Goal: Use online tool/utility

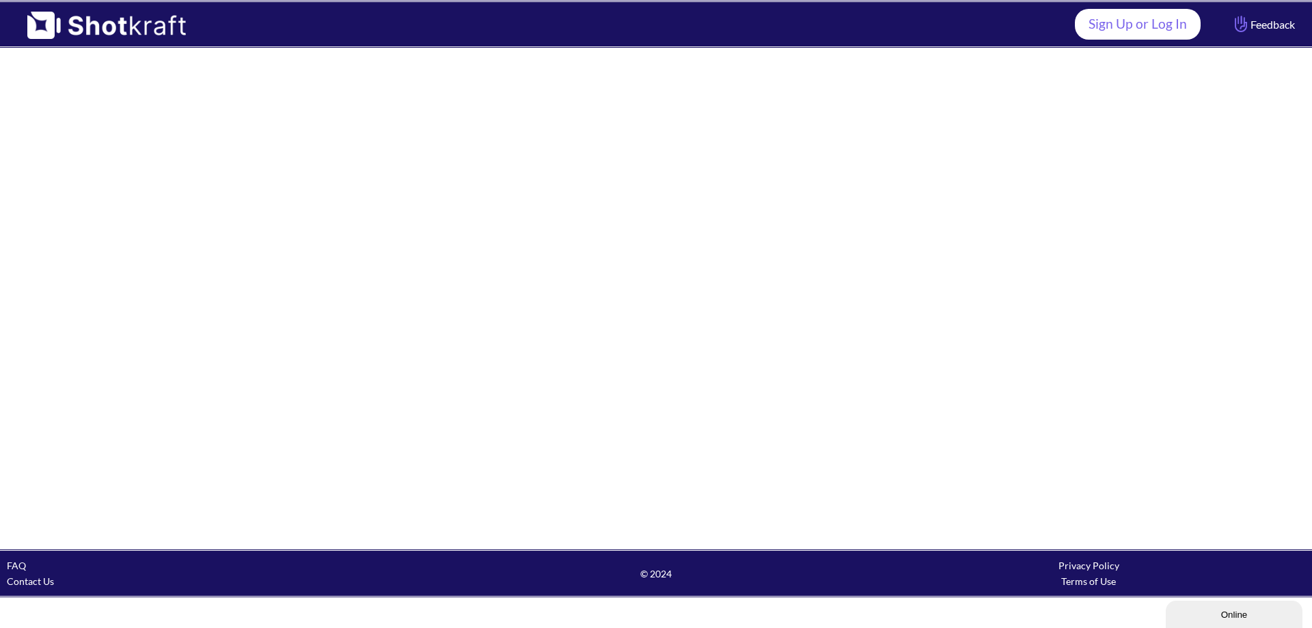
click at [1128, 26] on link "Sign Up or Log In" at bounding box center [1138, 24] width 126 height 31
click at [1157, 24] on link "Sign Up or Log In" at bounding box center [1138, 24] width 126 height 31
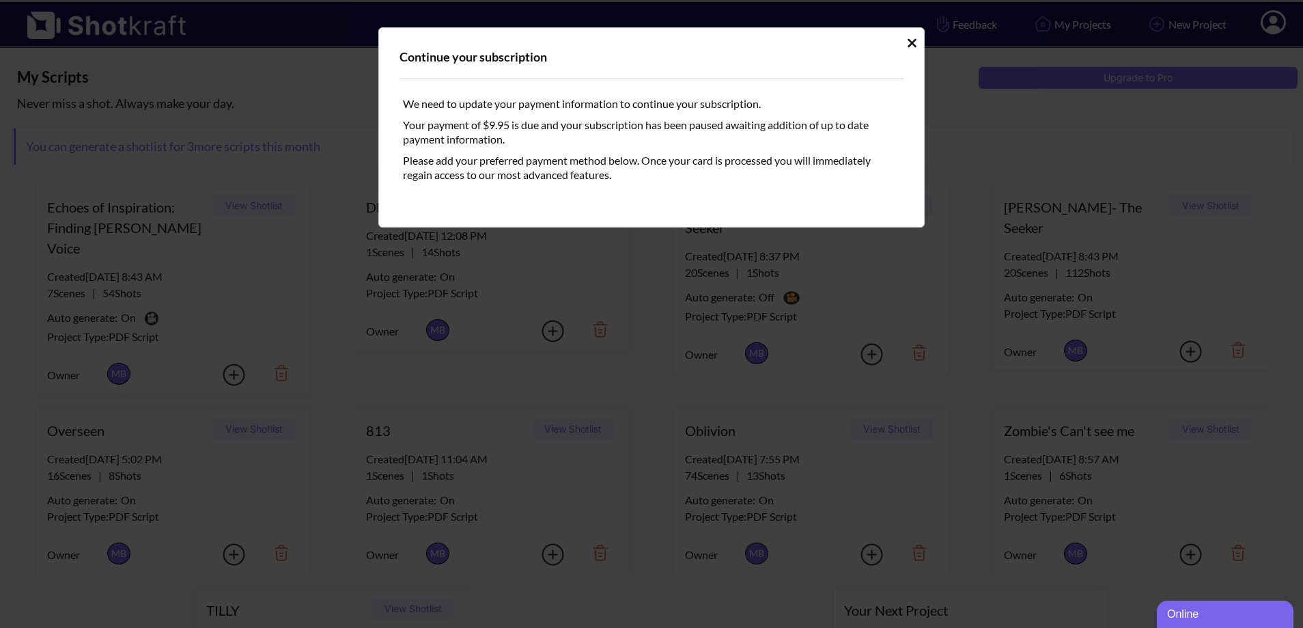
click at [914, 45] on icon "Idle Modal" at bounding box center [912, 42] width 9 height 9
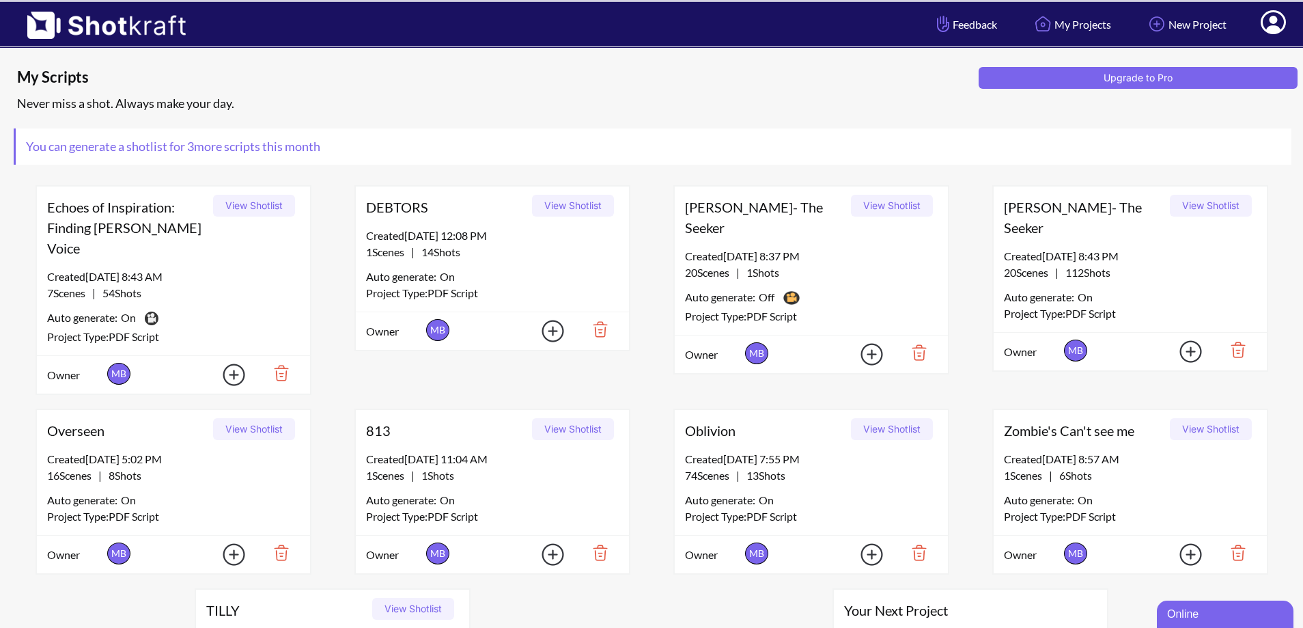
click at [249, 418] on button "View Shotlist" at bounding box center [254, 429] width 82 height 22
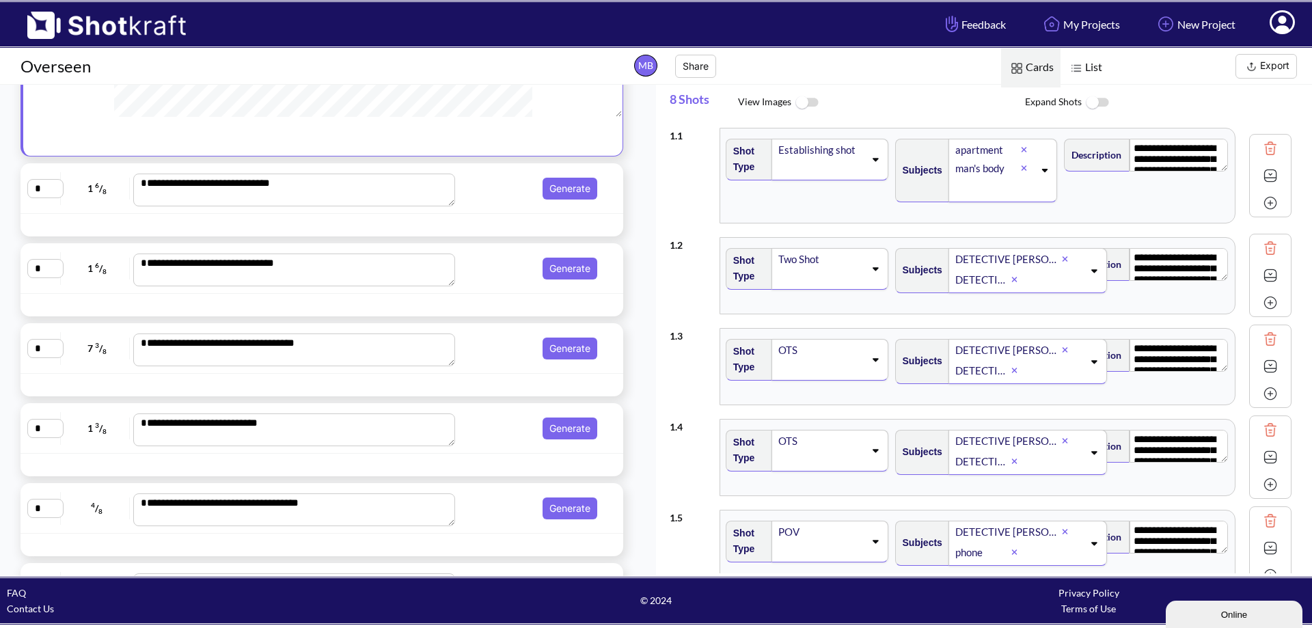
scroll to position [311, 0]
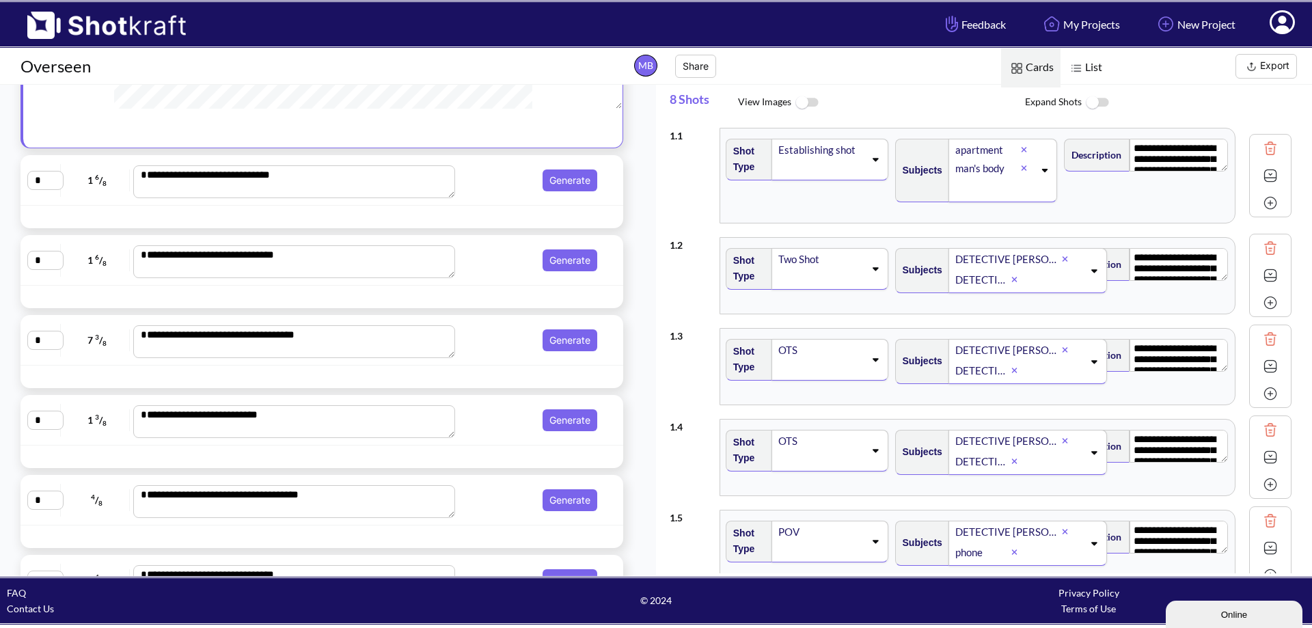
click at [491, 264] on span "Generate" at bounding box center [531, 260] width 142 height 22
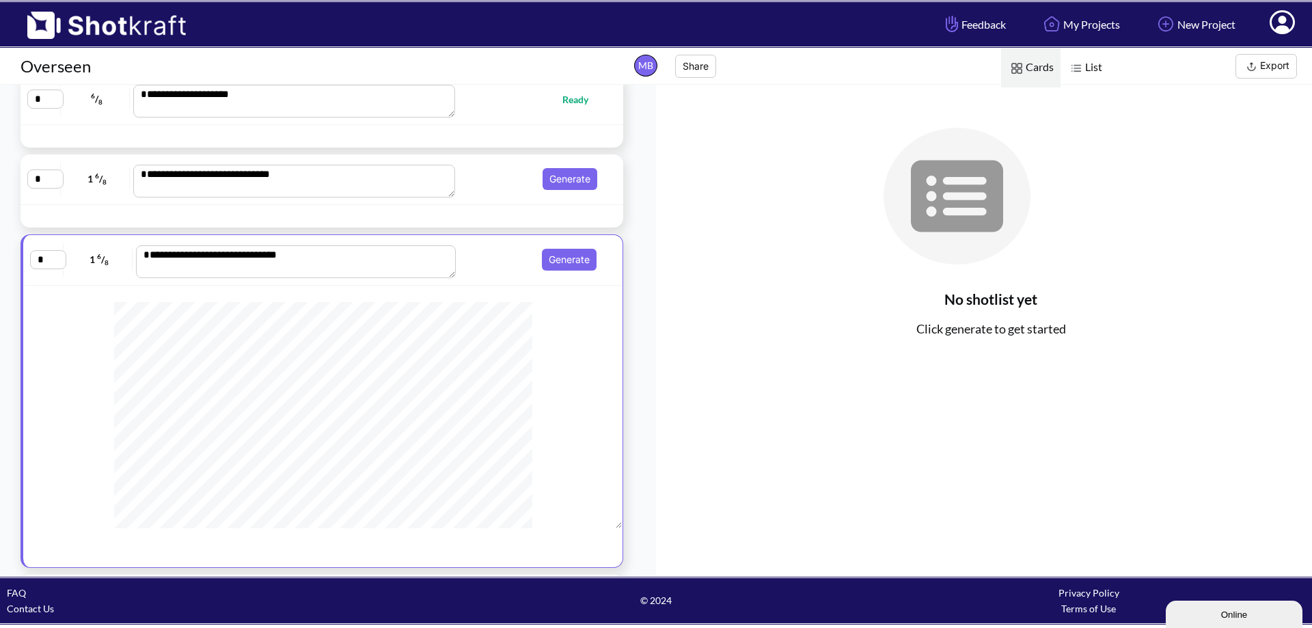
scroll to position [732, 0]
click at [564, 261] on button "Generate" at bounding box center [569, 260] width 55 height 22
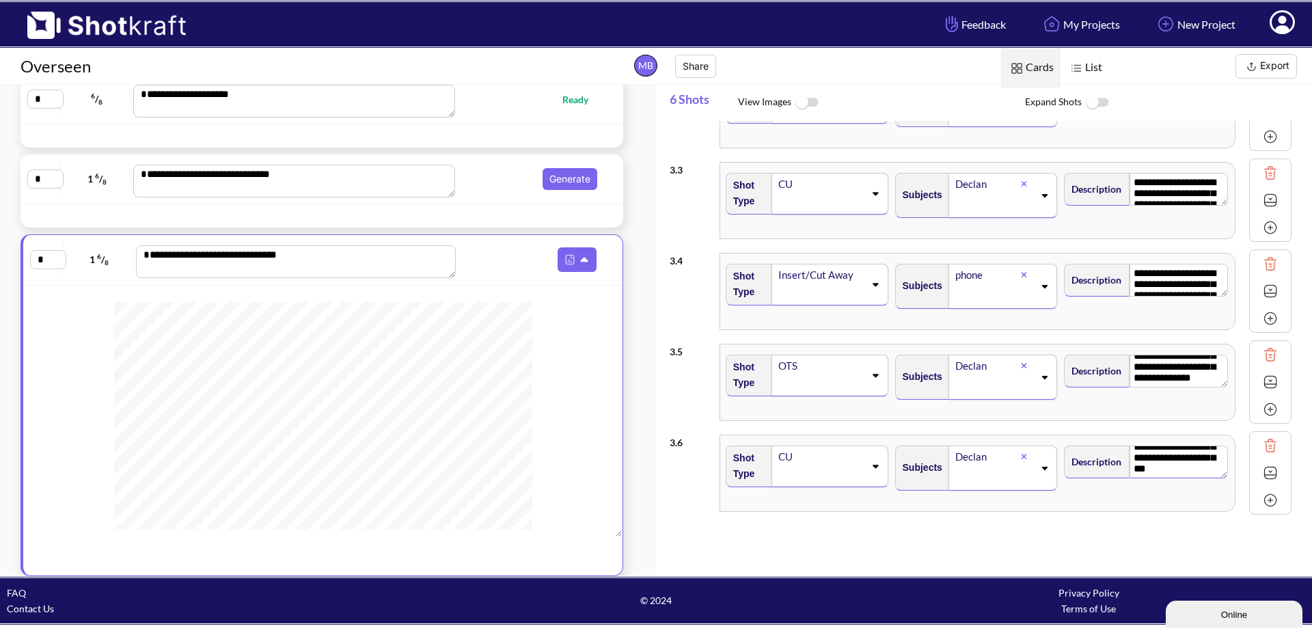
scroll to position [861, 0]
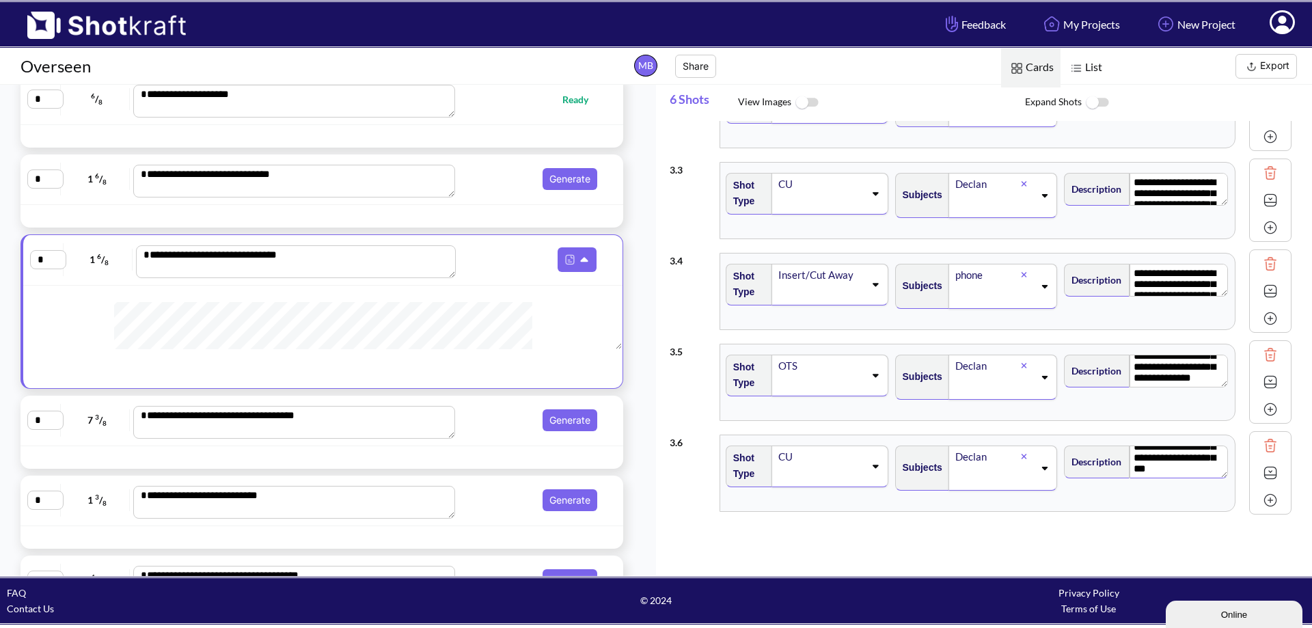
drag, startPoint x: 610, startPoint y: 525, endPoint x: 588, endPoint y: 369, distance: 157.4
click at [596, 335] on div at bounding box center [322, 325] width 599 height 49
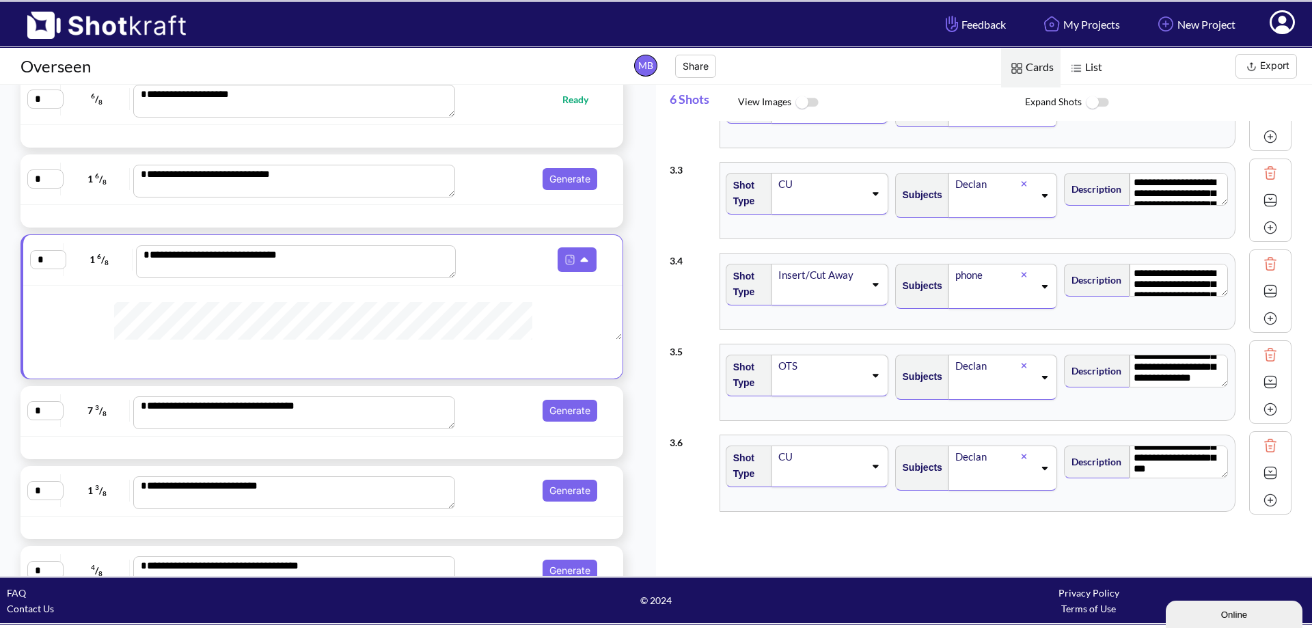
click at [472, 430] on div "**********" at bounding box center [321, 411] width 603 height 51
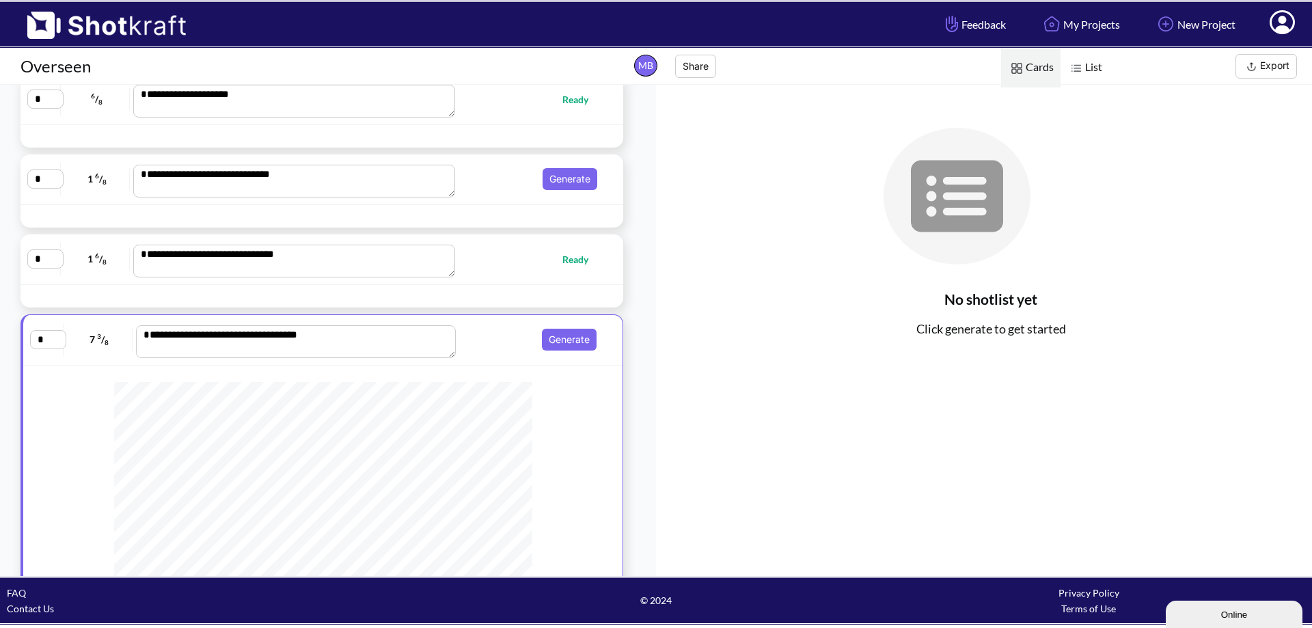
scroll to position [213, 0]
click at [564, 335] on button "Generate" at bounding box center [569, 340] width 55 height 22
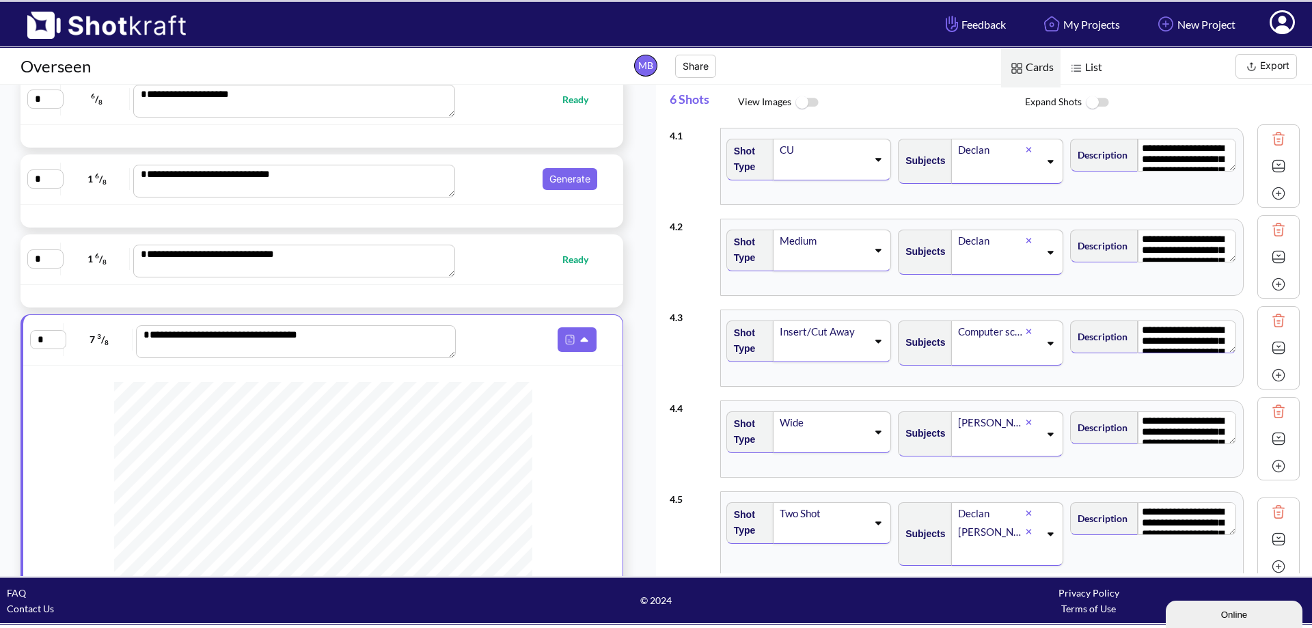
click at [1140, 333] on textarea "**********" at bounding box center [1186, 336] width 98 height 33
click at [1138, 330] on textarea "**********" at bounding box center [1187, 336] width 98 height 33
drag, startPoint x: 1135, startPoint y: 331, endPoint x: 1189, endPoint y: 355, distance: 59.4
click at [1189, 355] on div "**********" at bounding box center [1153, 348] width 171 height 69
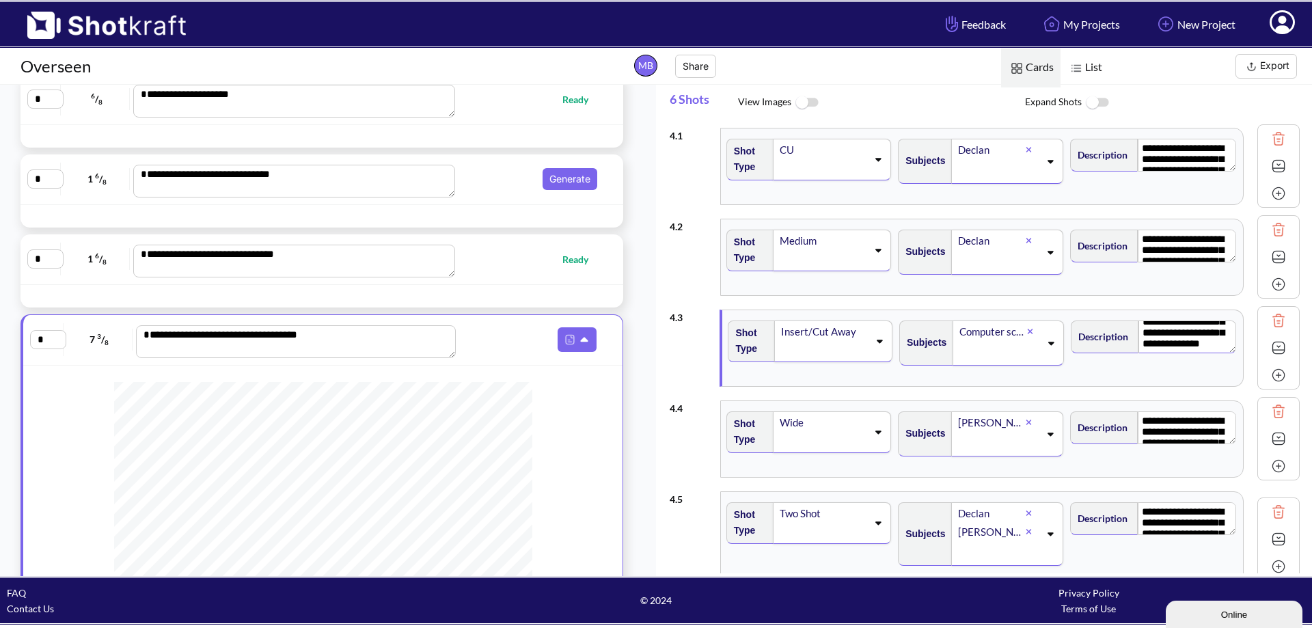
click at [1047, 344] on icon at bounding box center [1050, 343] width 18 height 10
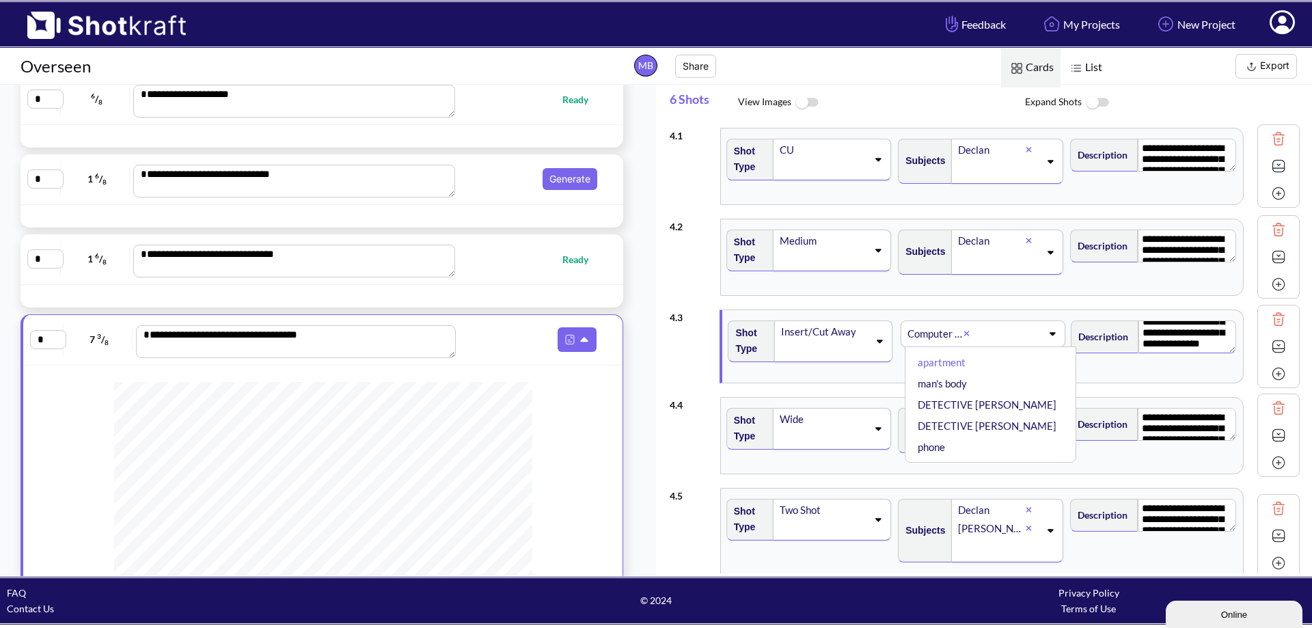
scroll to position [0, 0]
click at [931, 332] on div "Computer screen" at bounding box center [934, 334] width 57 height 18
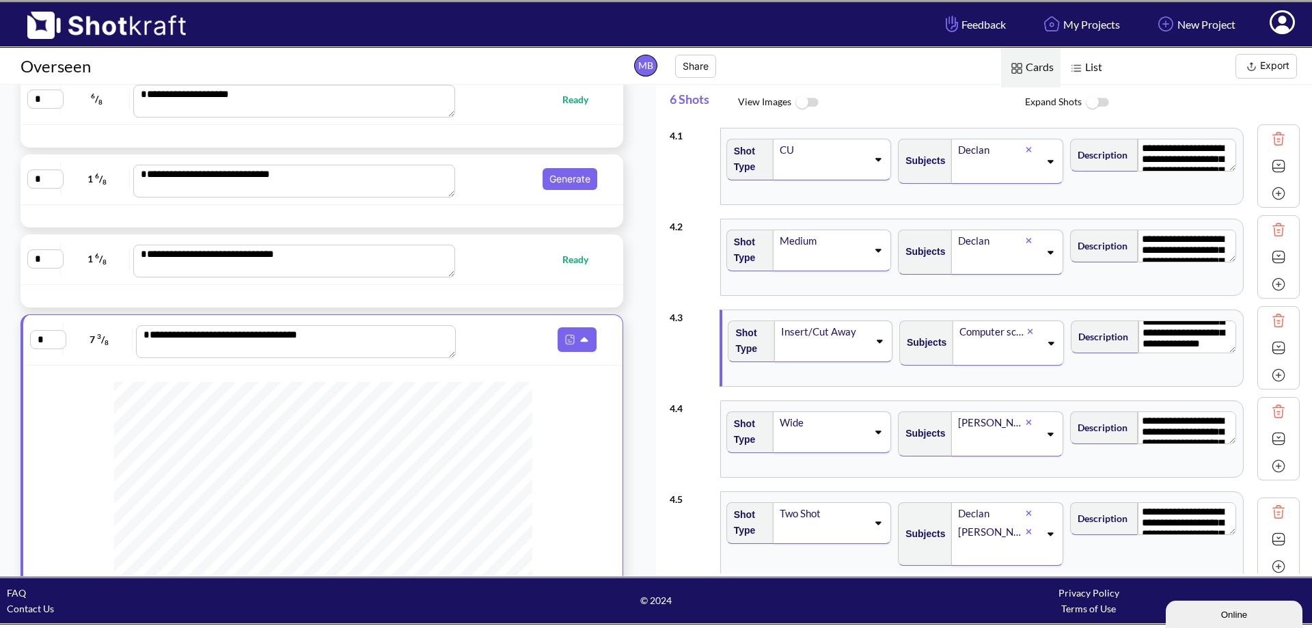
click at [986, 330] on div "Computer screen" at bounding box center [992, 331] width 68 height 18
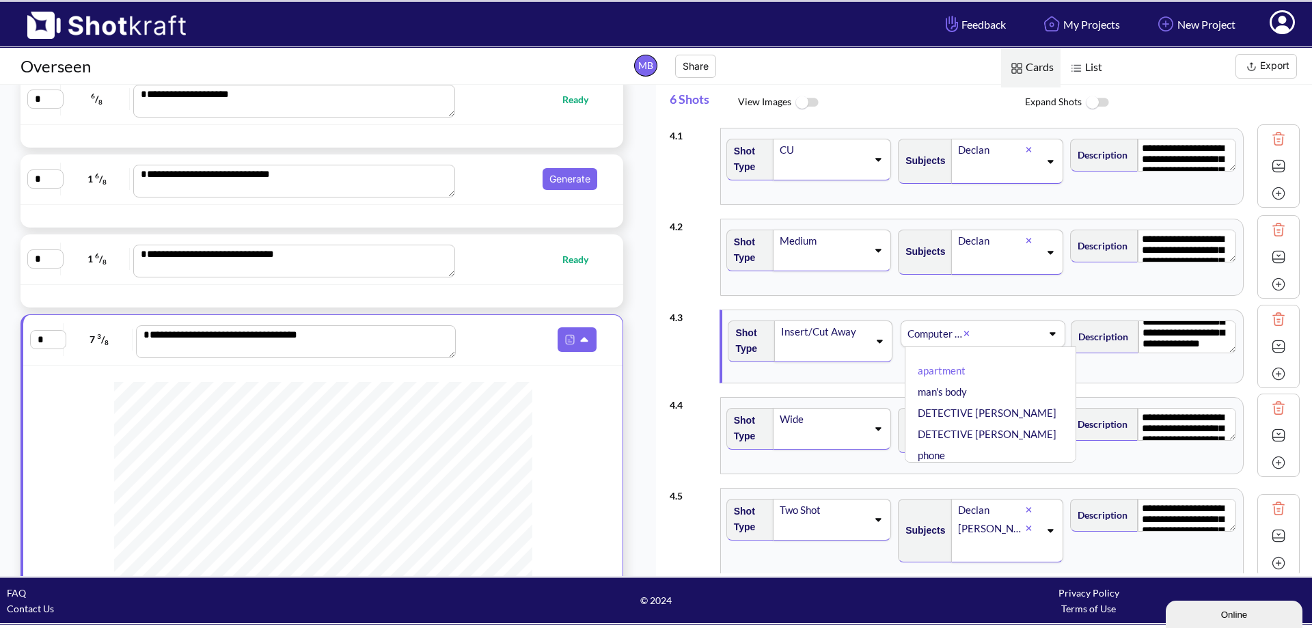
click at [935, 335] on div "Computer screen" at bounding box center [934, 334] width 57 height 18
